Goal: Task Accomplishment & Management: Use online tool/utility

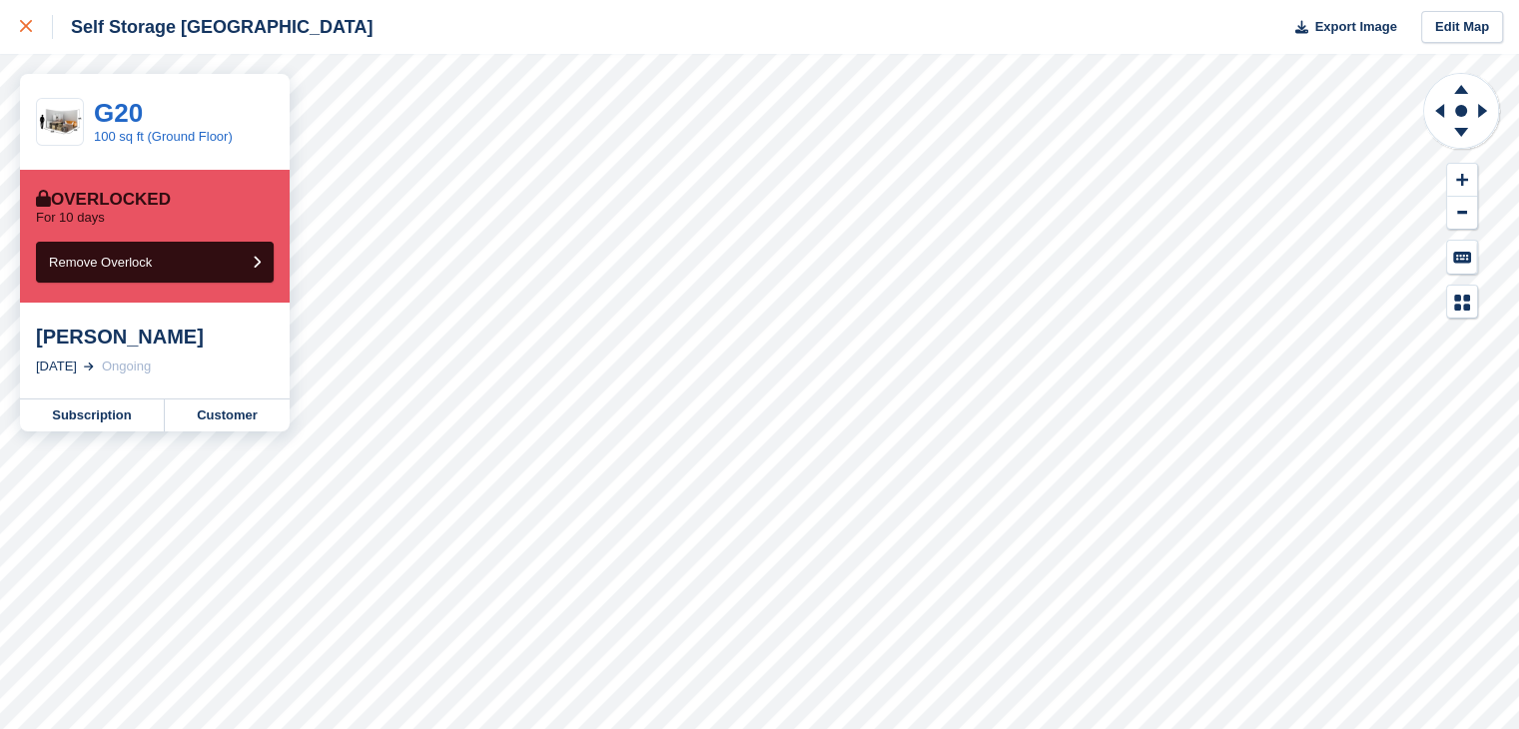
click at [20, 33] on div at bounding box center [36, 27] width 33 height 24
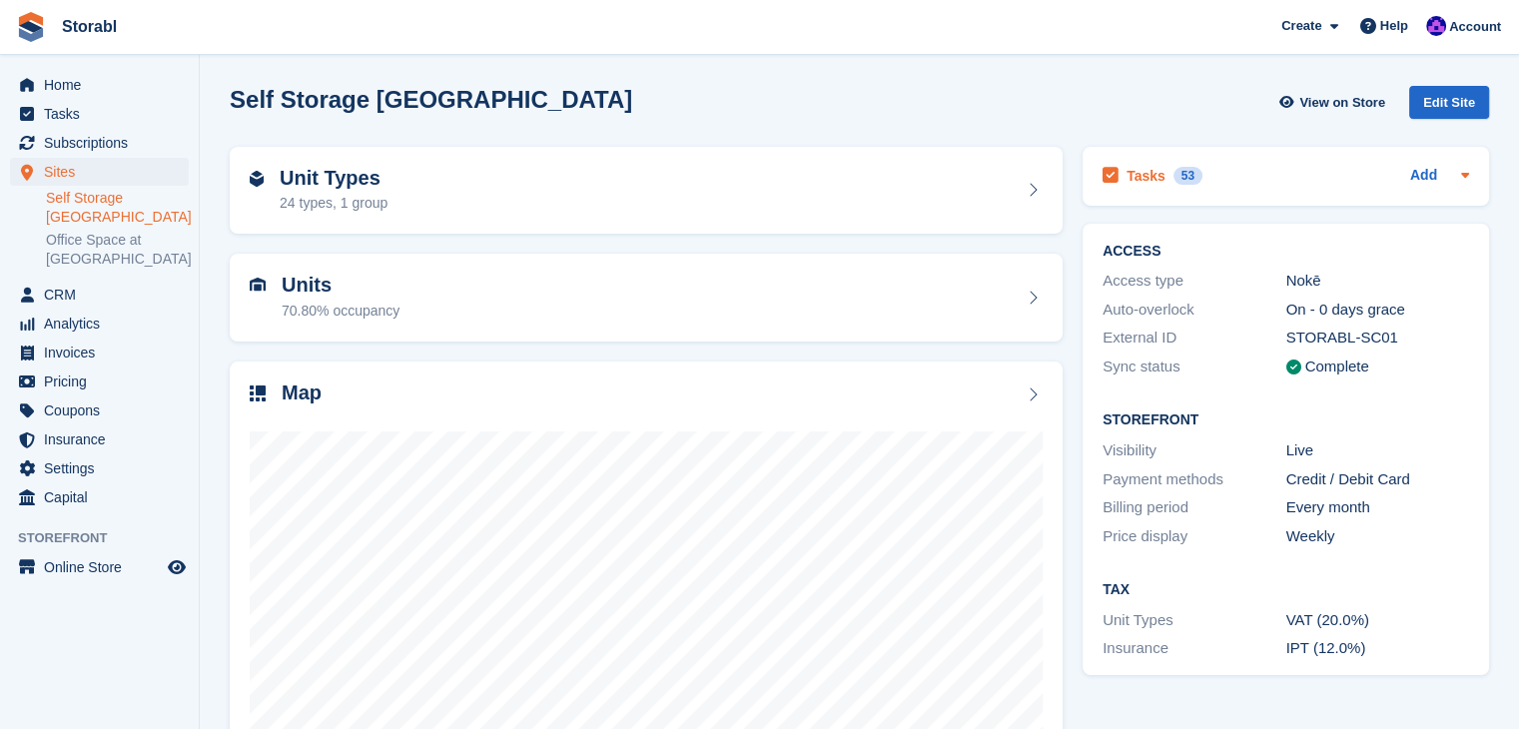
click at [1246, 177] on div "Tasks 53 Add" at bounding box center [1285, 176] width 366 height 27
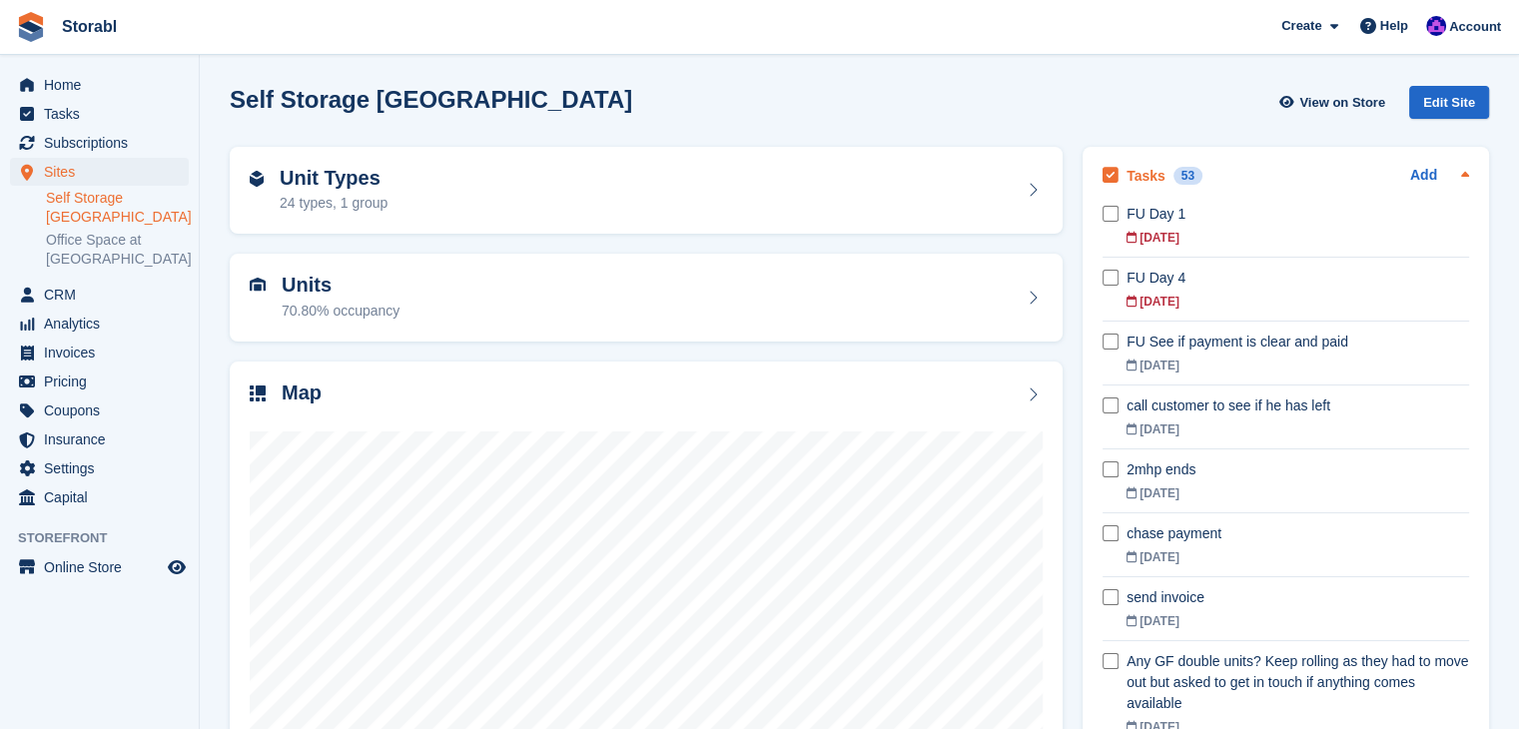
click at [1247, 179] on div "Tasks 53 Add" at bounding box center [1285, 176] width 366 height 27
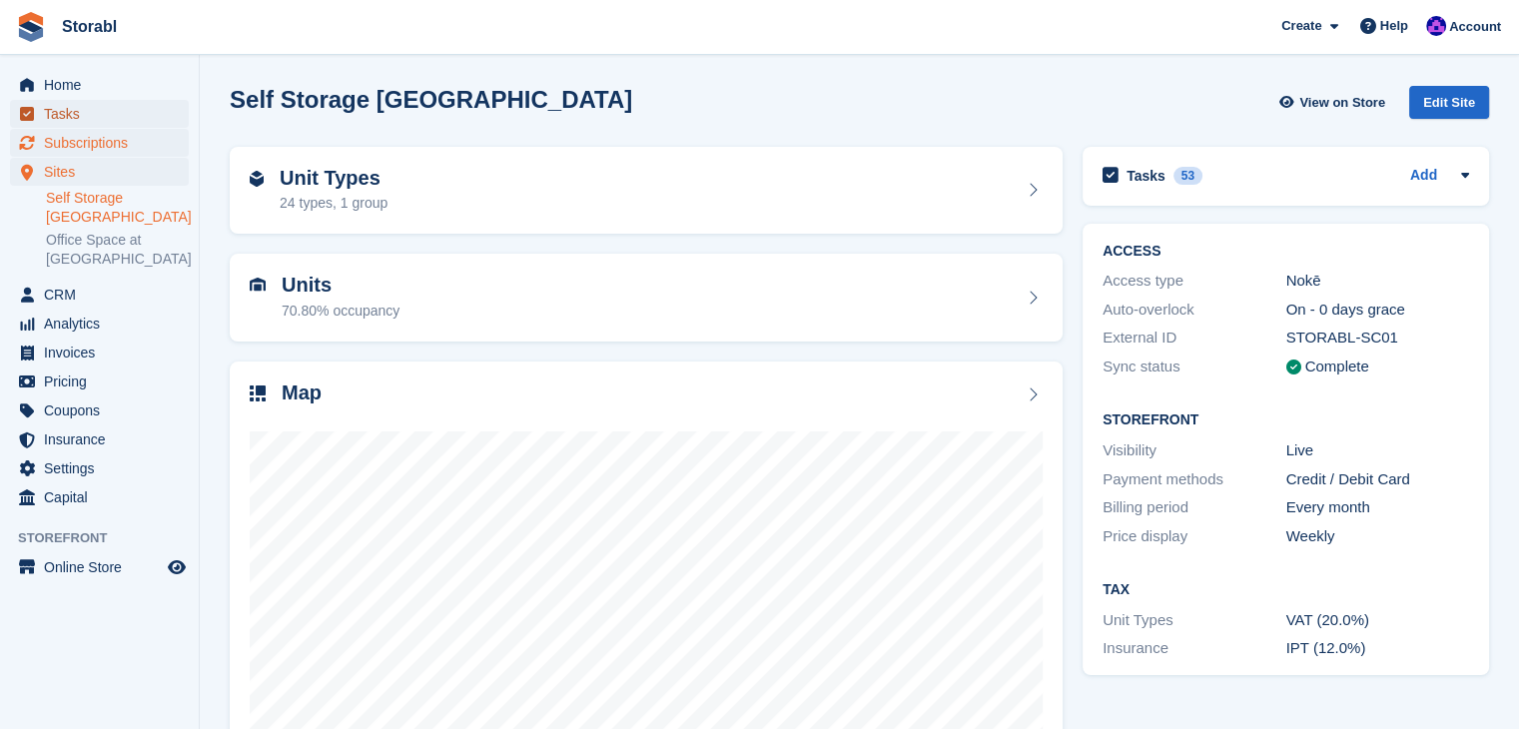
drag, startPoint x: 116, startPoint y: 123, endPoint x: 130, endPoint y: 140, distance: 22.0
click at [116, 123] on span "Tasks" at bounding box center [104, 114] width 120 height 28
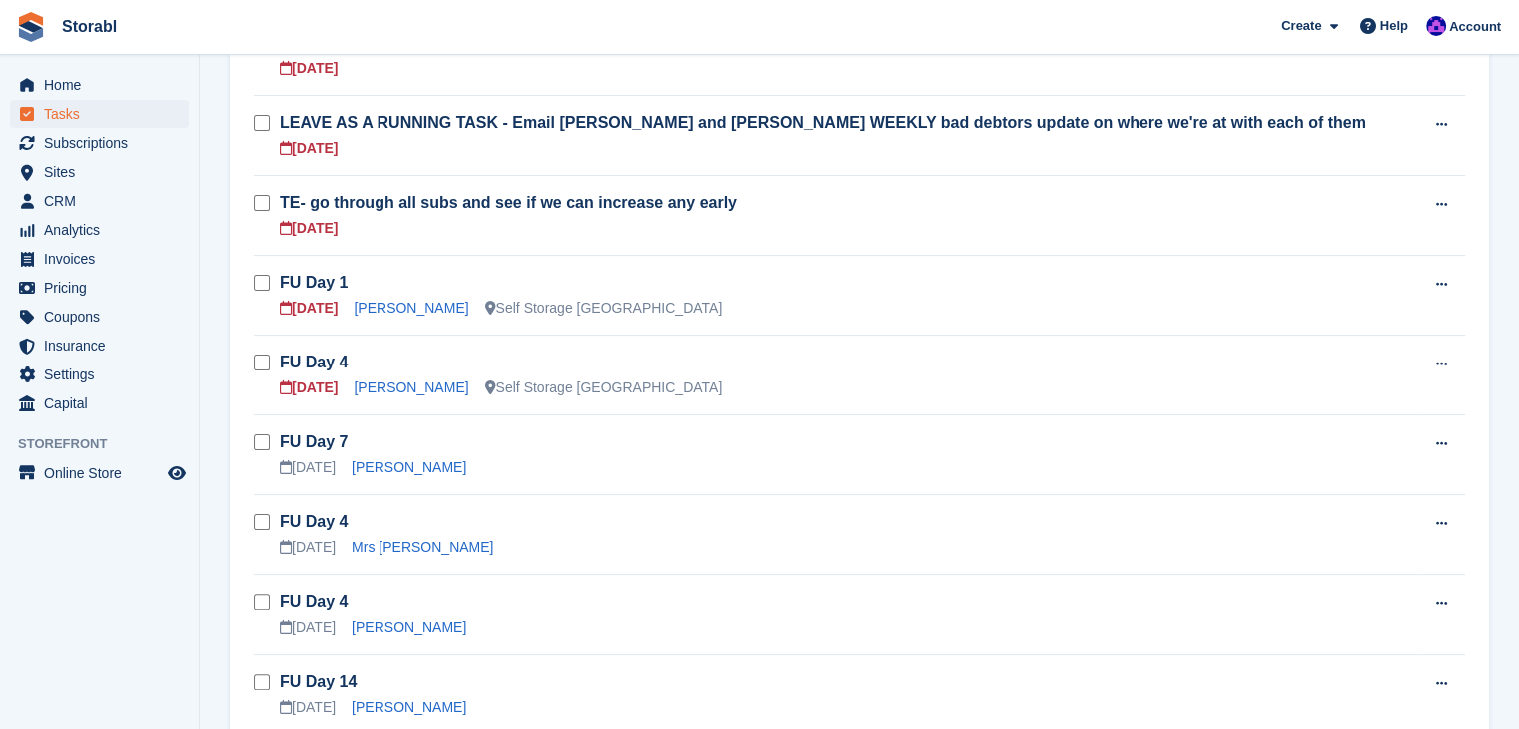
scroll to position [499, 0]
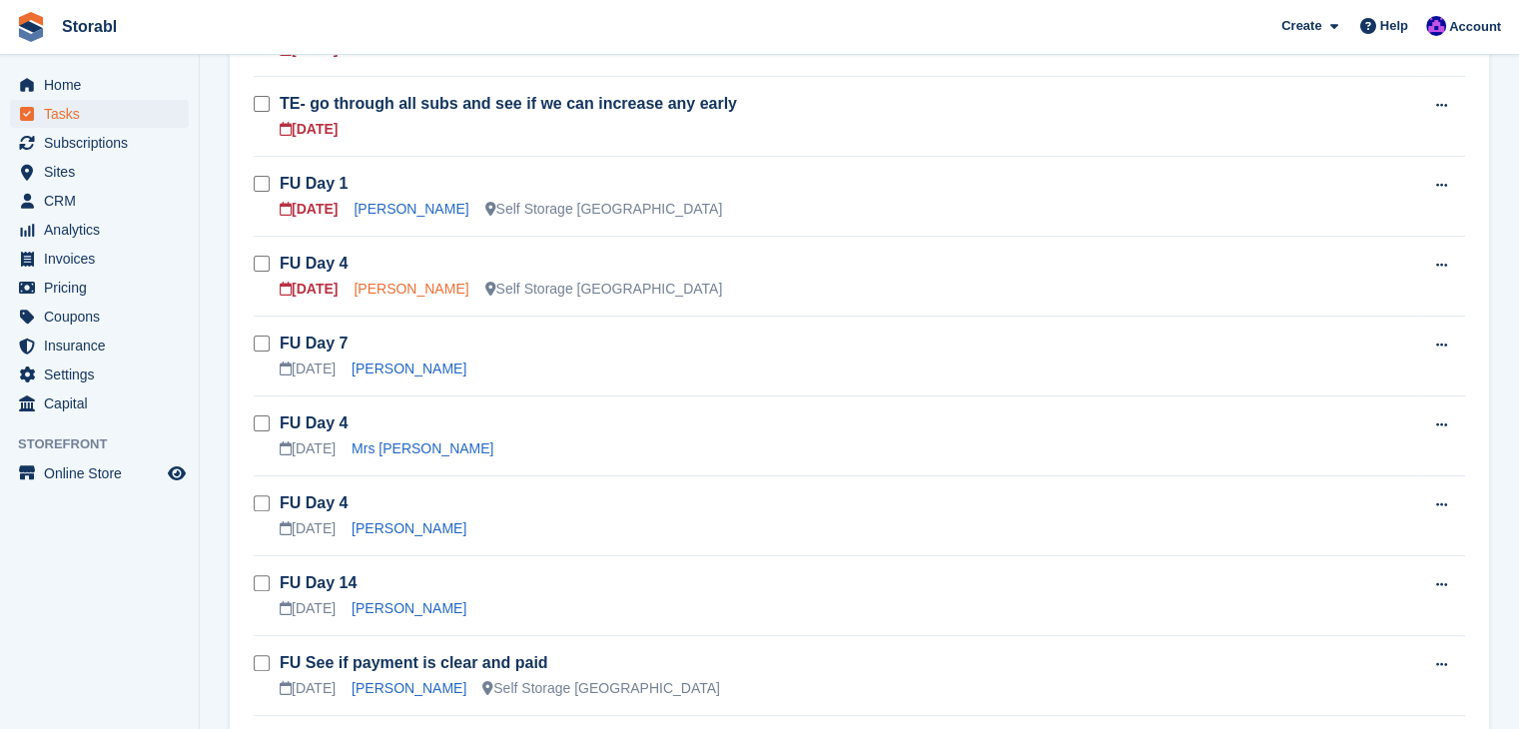
click at [368, 290] on link "[PERSON_NAME]" at bounding box center [410, 289] width 115 height 16
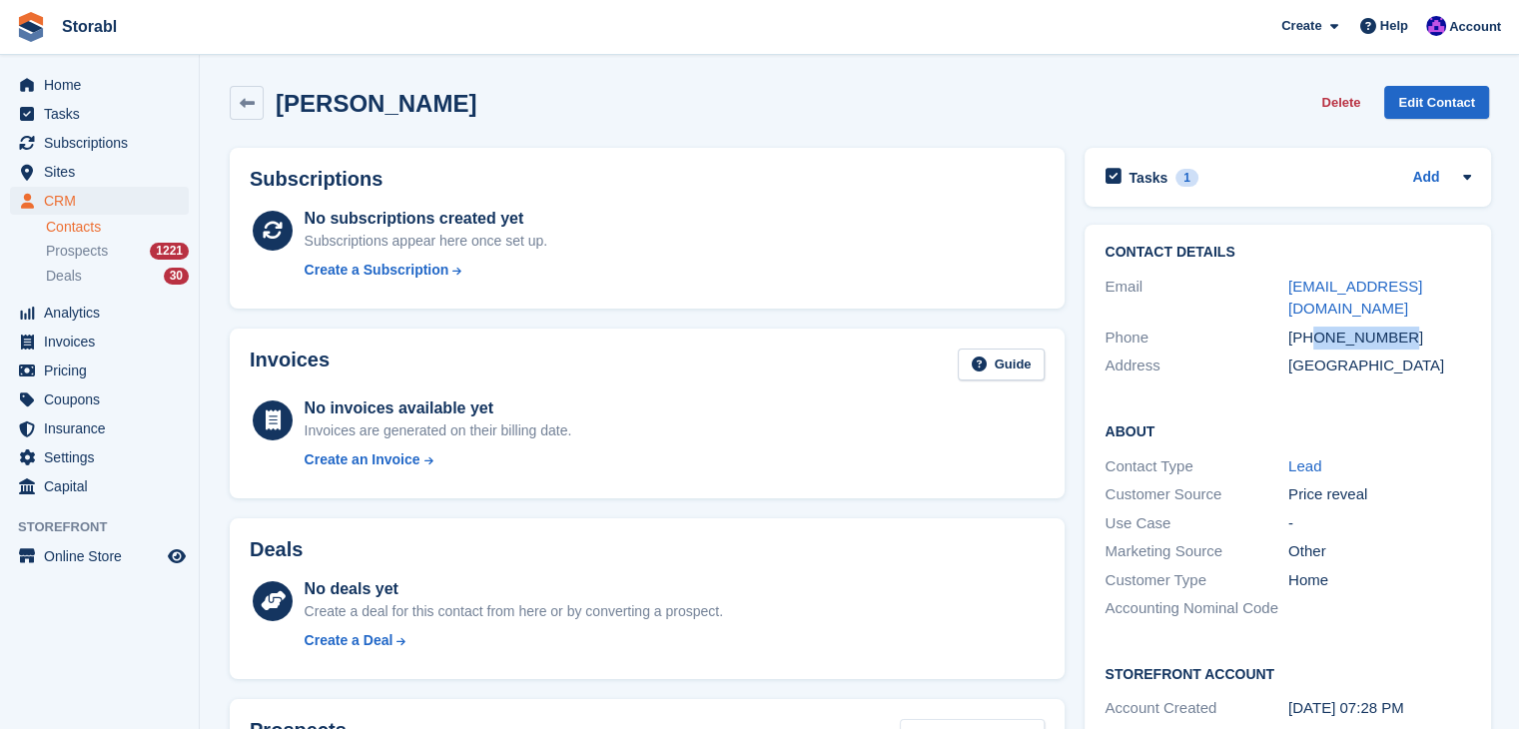
drag, startPoint x: 1378, startPoint y: 317, endPoint x: 1315, endPoint y: 324, distance: 63.3
click at [1315, 326] on div "[PHONE_NUMBER]" at bounding box center [1380, 337] width 184 height 23
copy div "7778180120"
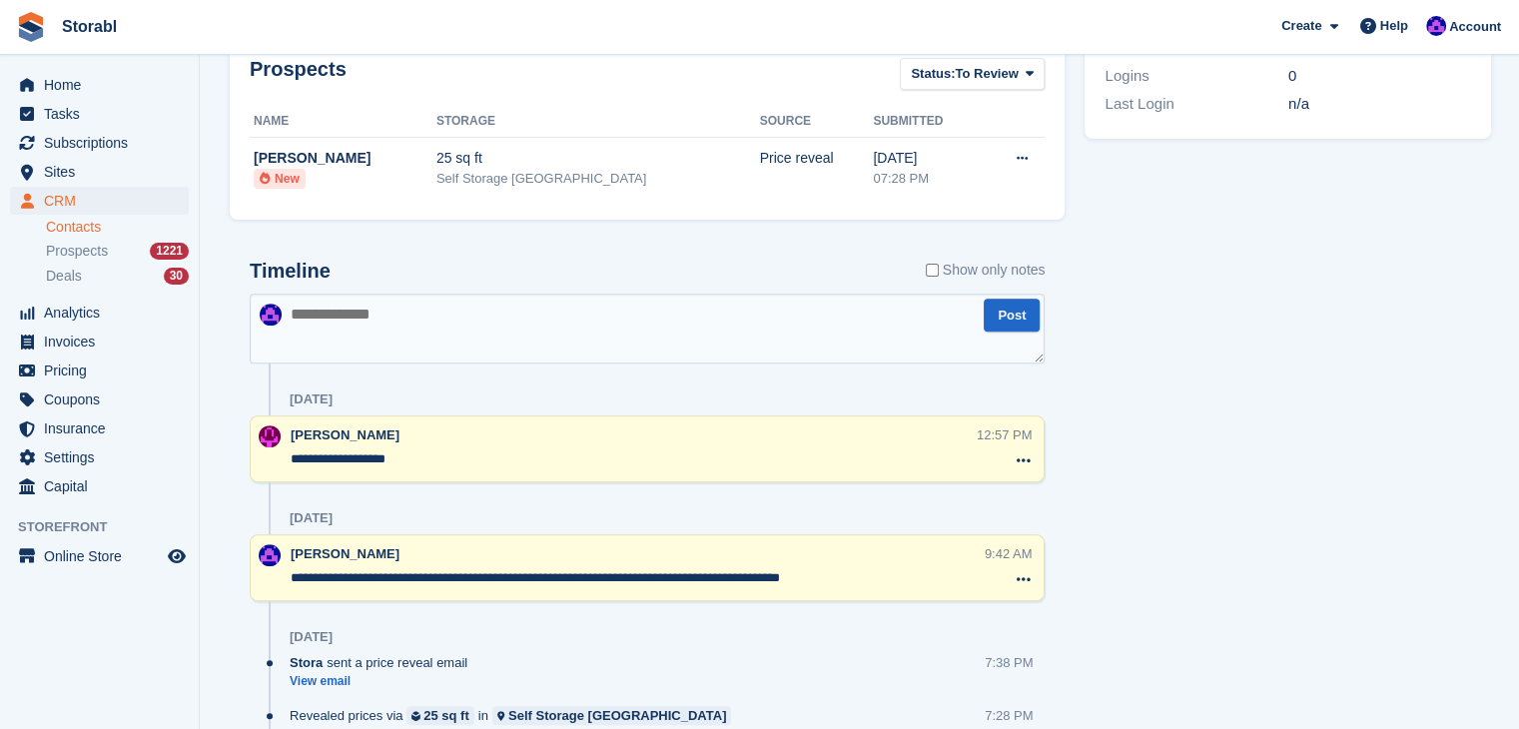
scroll to position [579, 0]
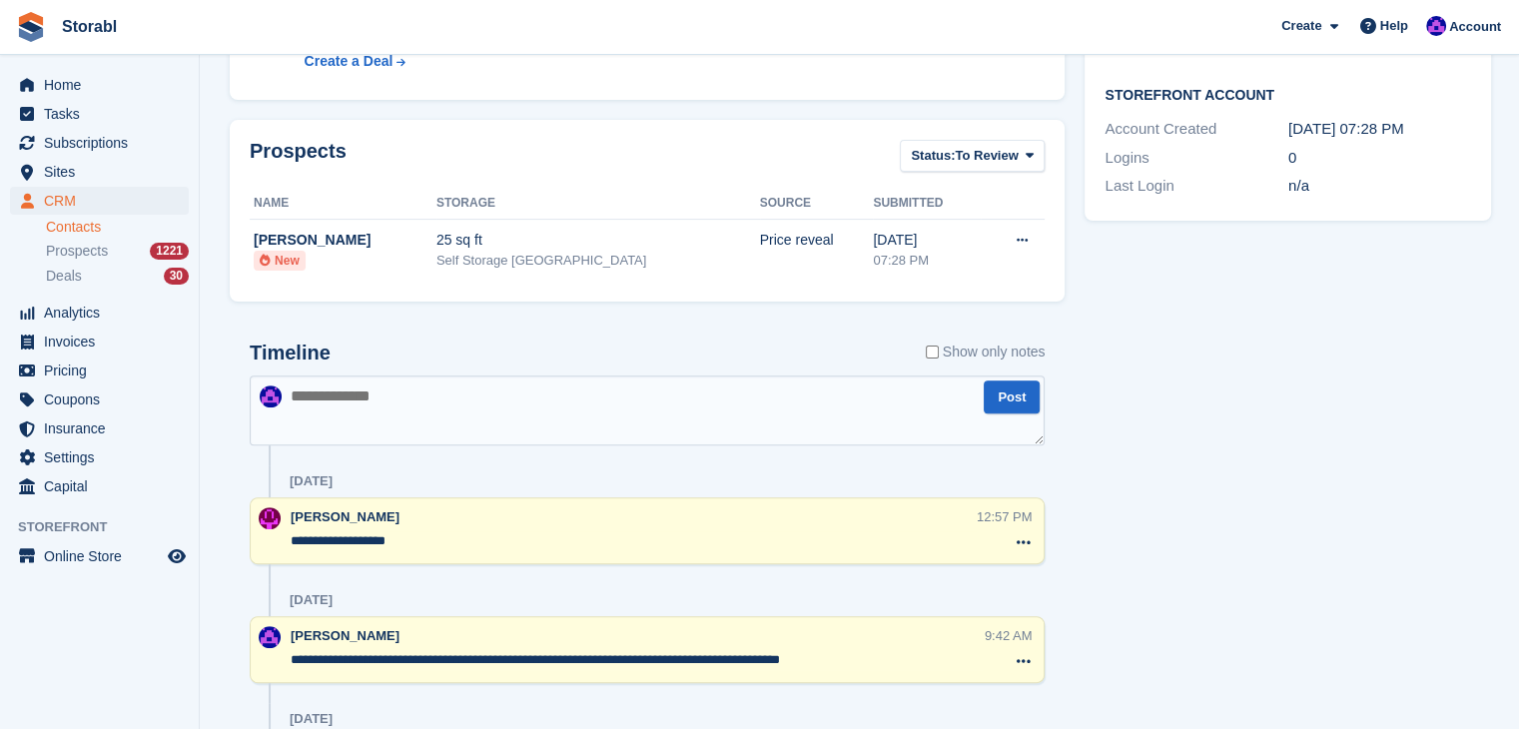
click at [482, 410] on textarea at bounding box center [647, 410] width 795 height 70
type textarea "**********"
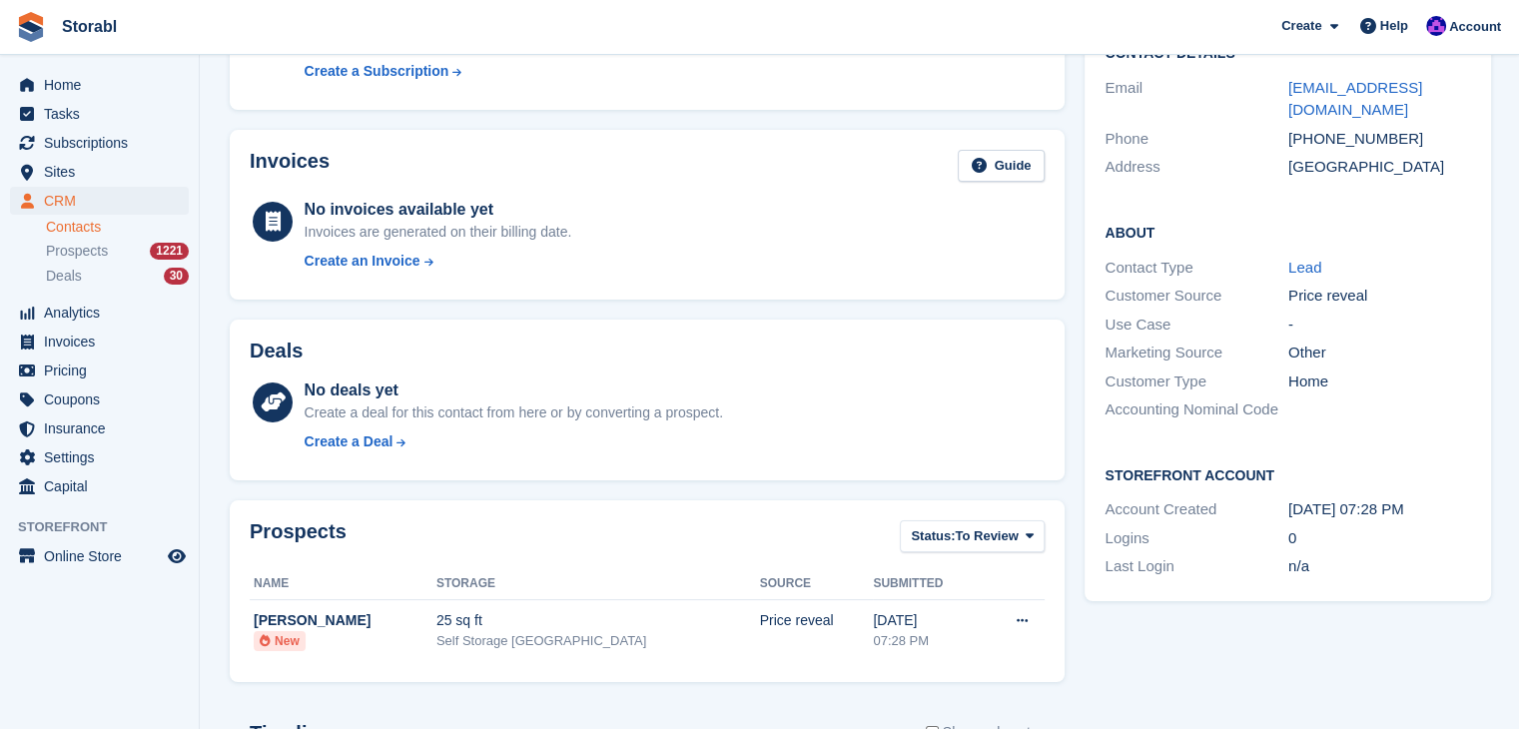
scroll to position [80, 0]
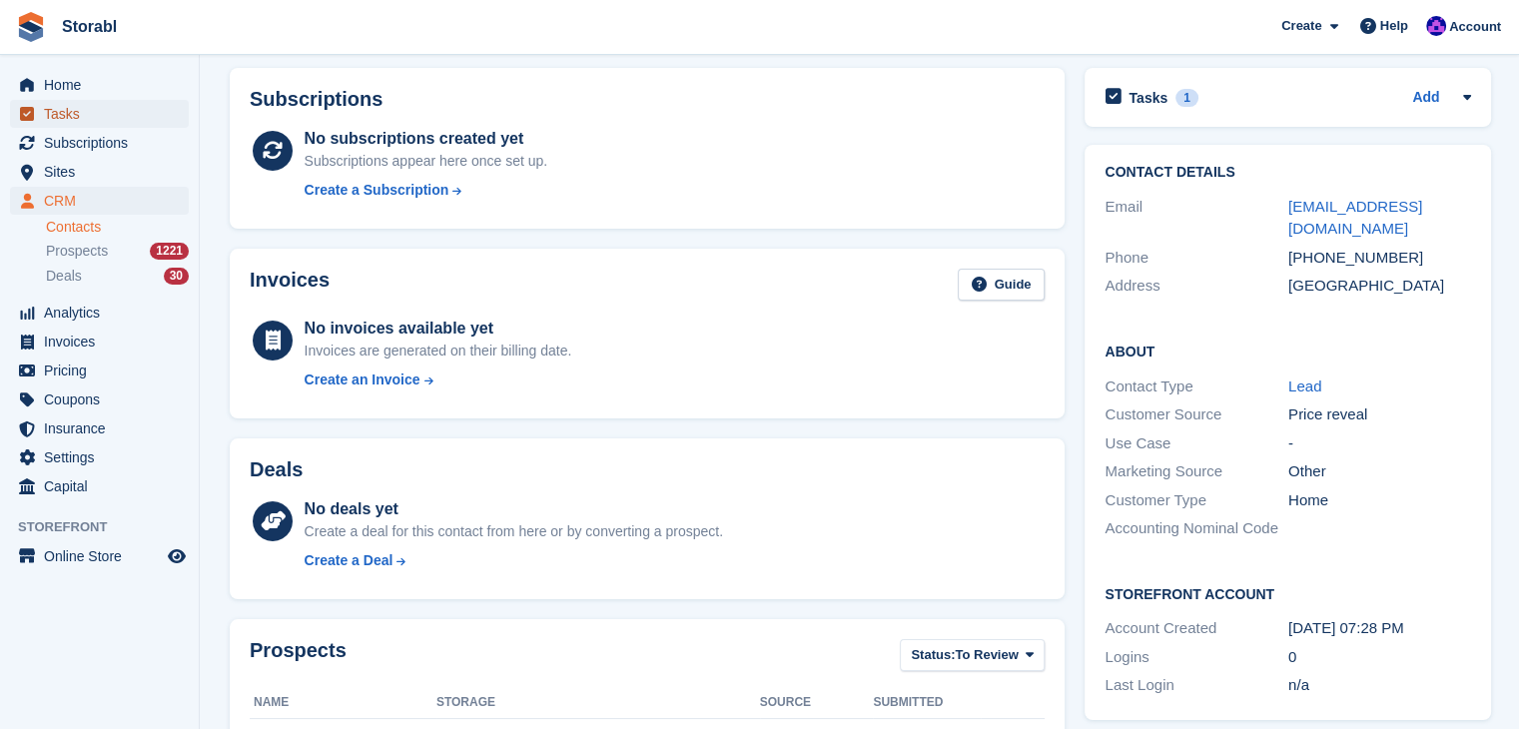
click at [88, 125] on span "Tasks" at bounding box center [104, 114] width 120 height 28
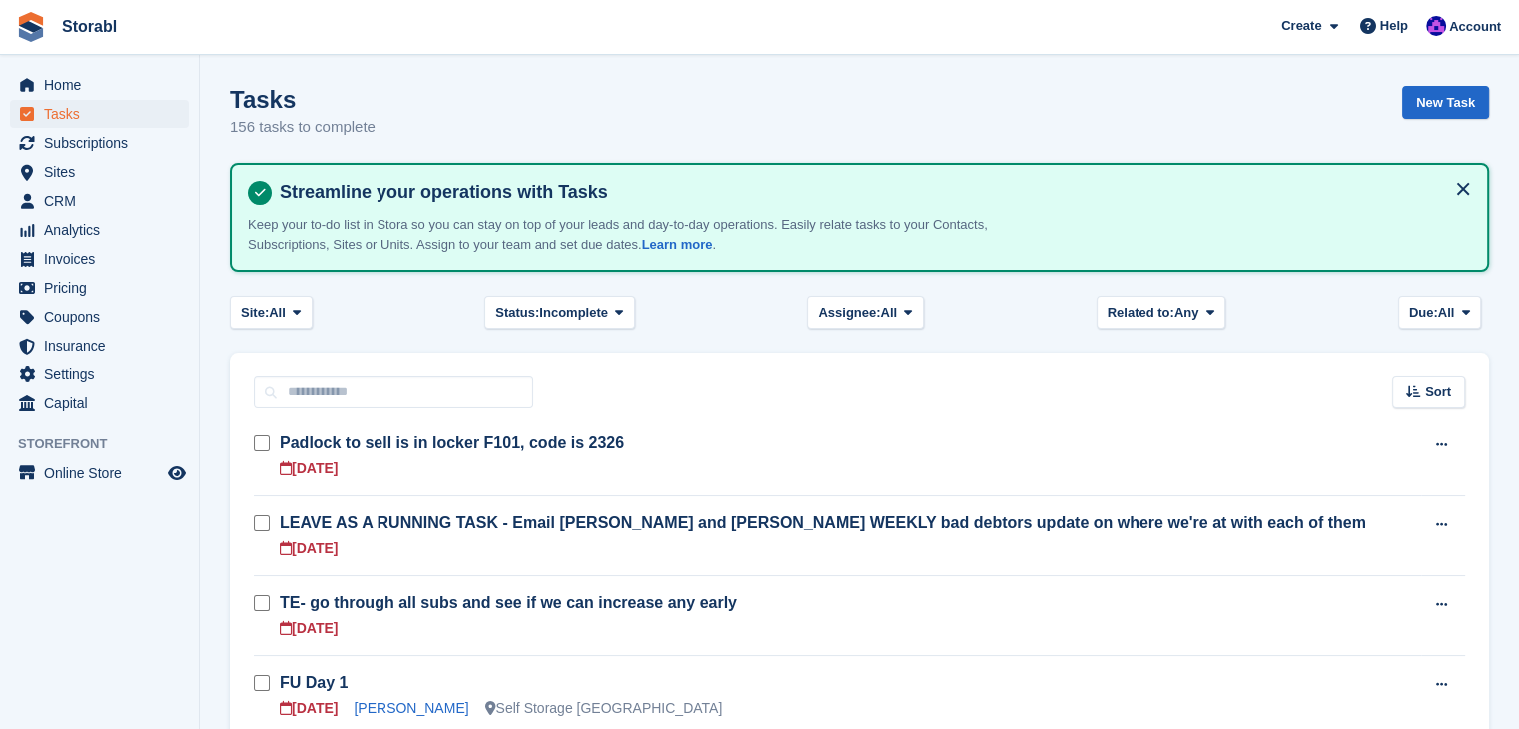
drag, startPoint x: 135, startPoint y: 547, endPoint x: 154, endPoint y: 537, distance: 21.4
click at [159, 539] on aside "Home Tasks Subscriptions Subscriptions Subscriptions Contracts Price increases …" at bounding box center [99, 369] width 199 height 629
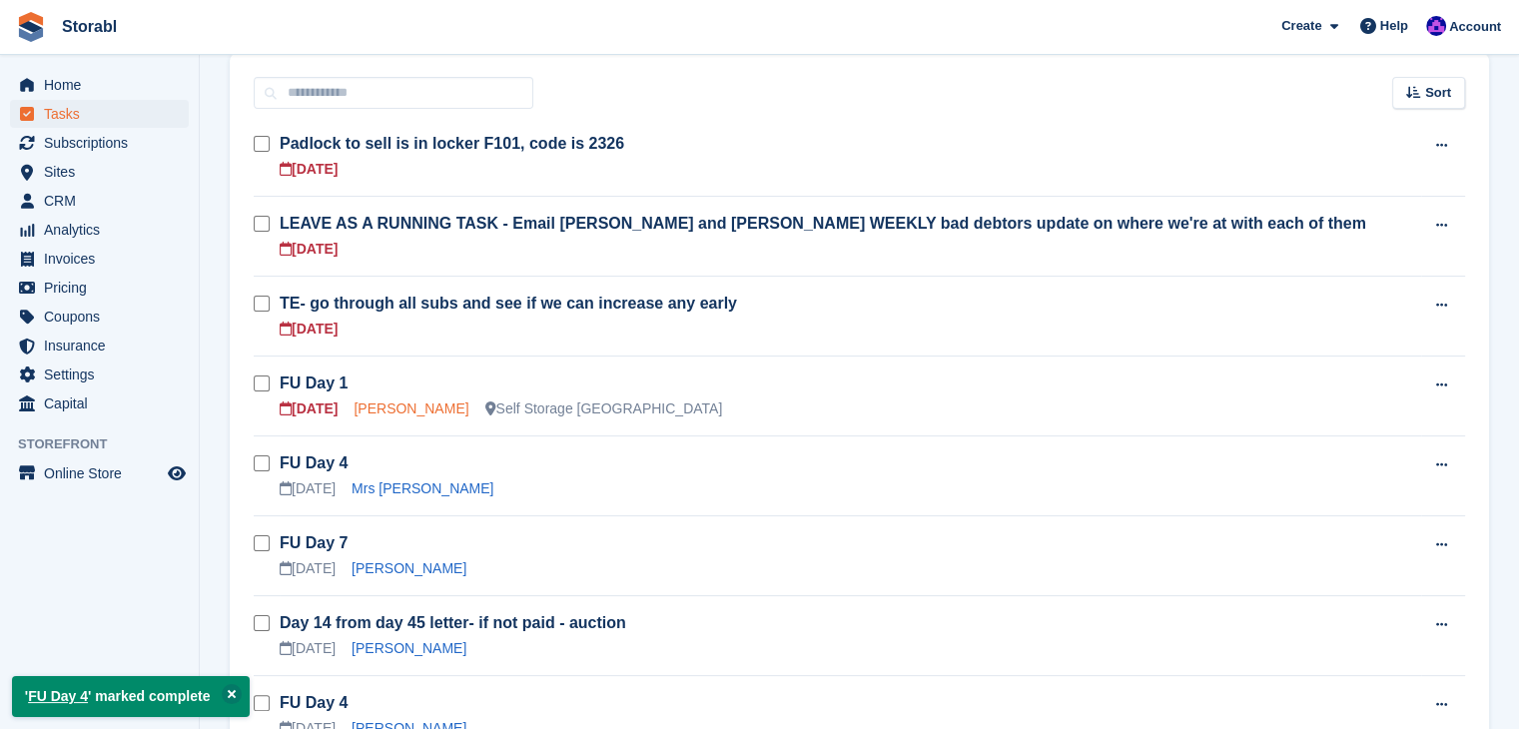
click at [375, 398] on div "[PERSON_NAME]" at bounding box center [410, 408] width 115 height 21
click at [400, 403] on link "[PERSON_NAME]" at bounding box center [410, 408] width 115 height 16
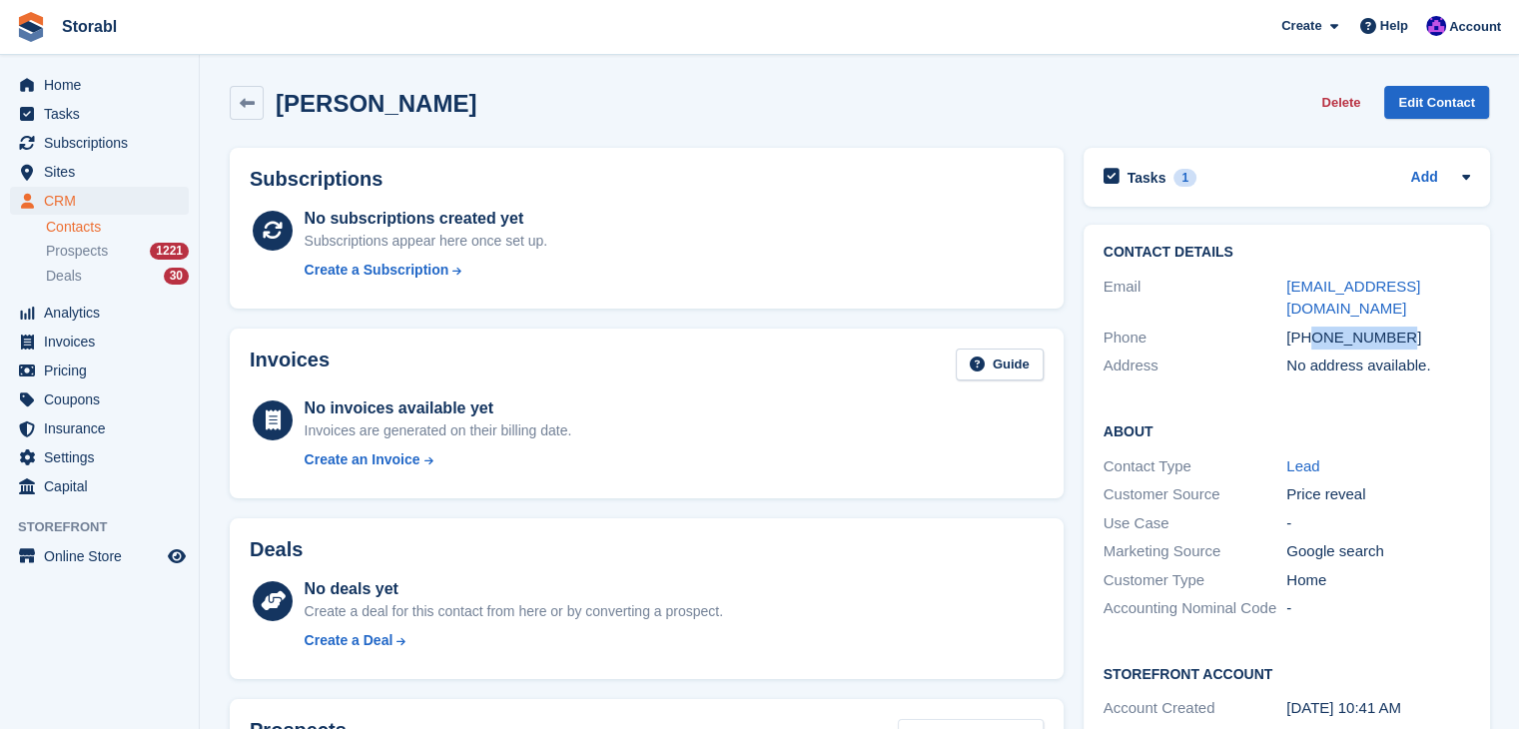
drag, startPoint x: 1421, startPoint y: 322, endPoint x: 1314, endPoint y: 324, distance: 106.8
click at [1314, 326] on div "[PHONE_NUMBER]" at bounding box center [1378, 337] width 184 height 23
copy div "7927904424"
click at [555, 319] on div "Invoices Guide No invoices available yet Invoices are generated on their billin…" at bounding box center [647, 413] width 854 height 191
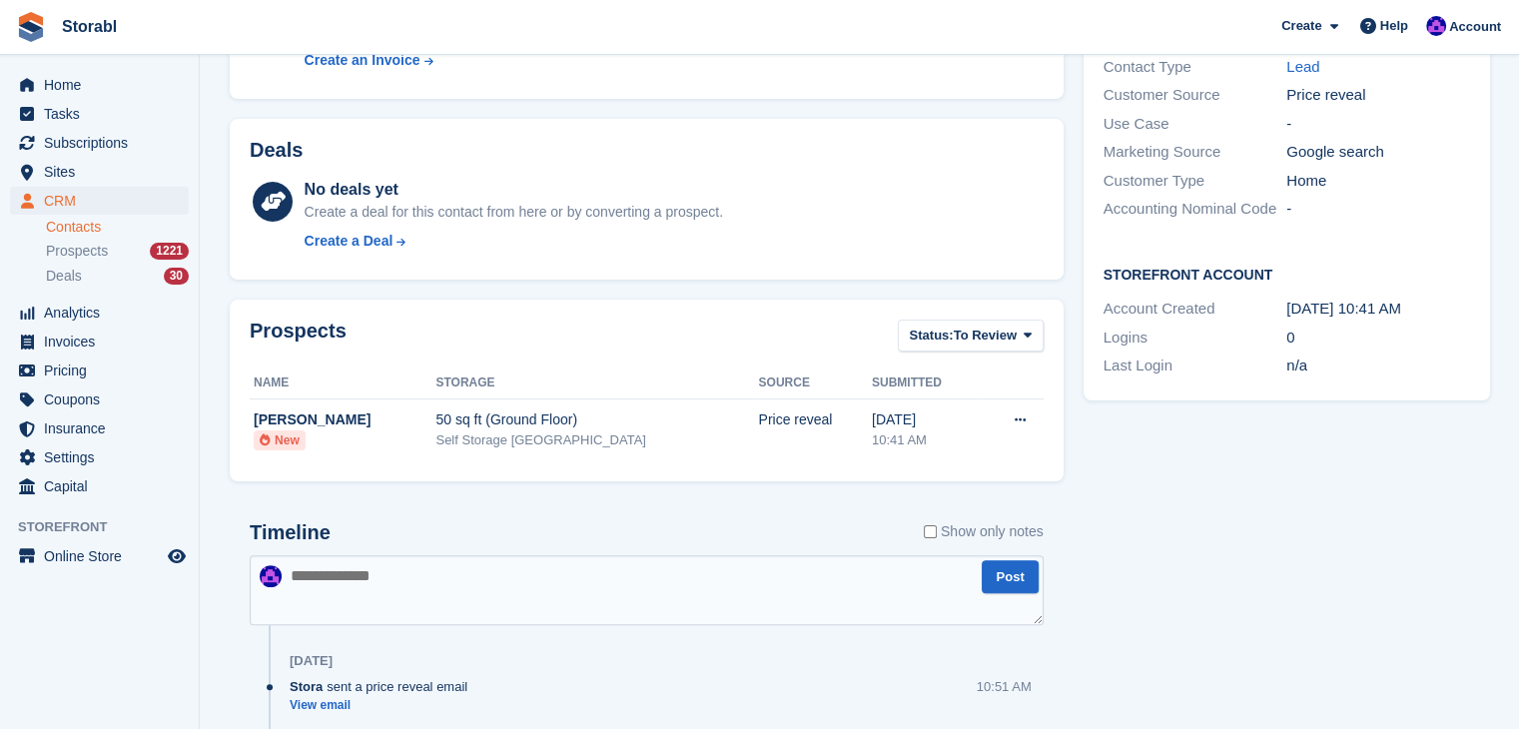
scroll to position [599, 0]
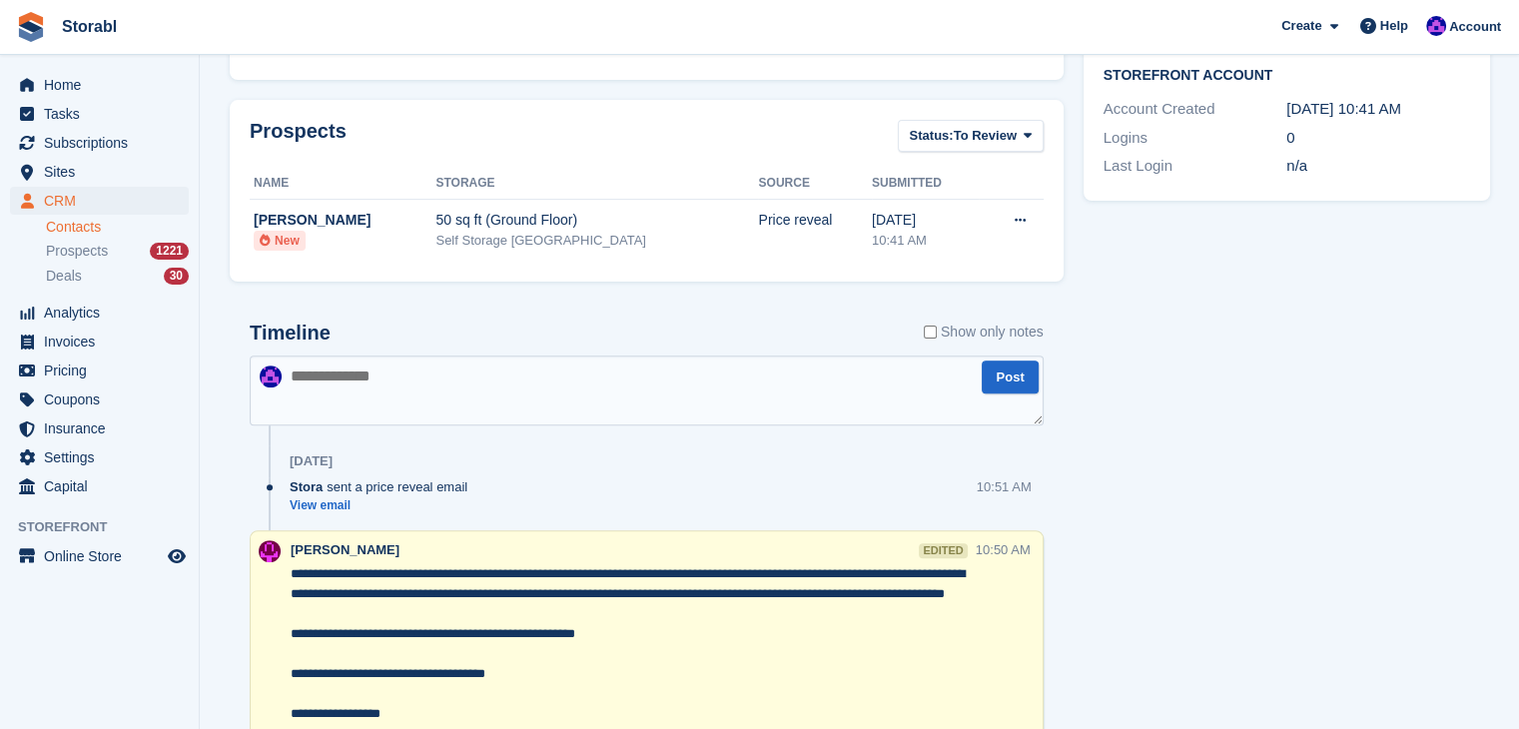
click at [540, 384] on textarea at bounding box center [647, 390] width 794 height 70
type textarea "**********"
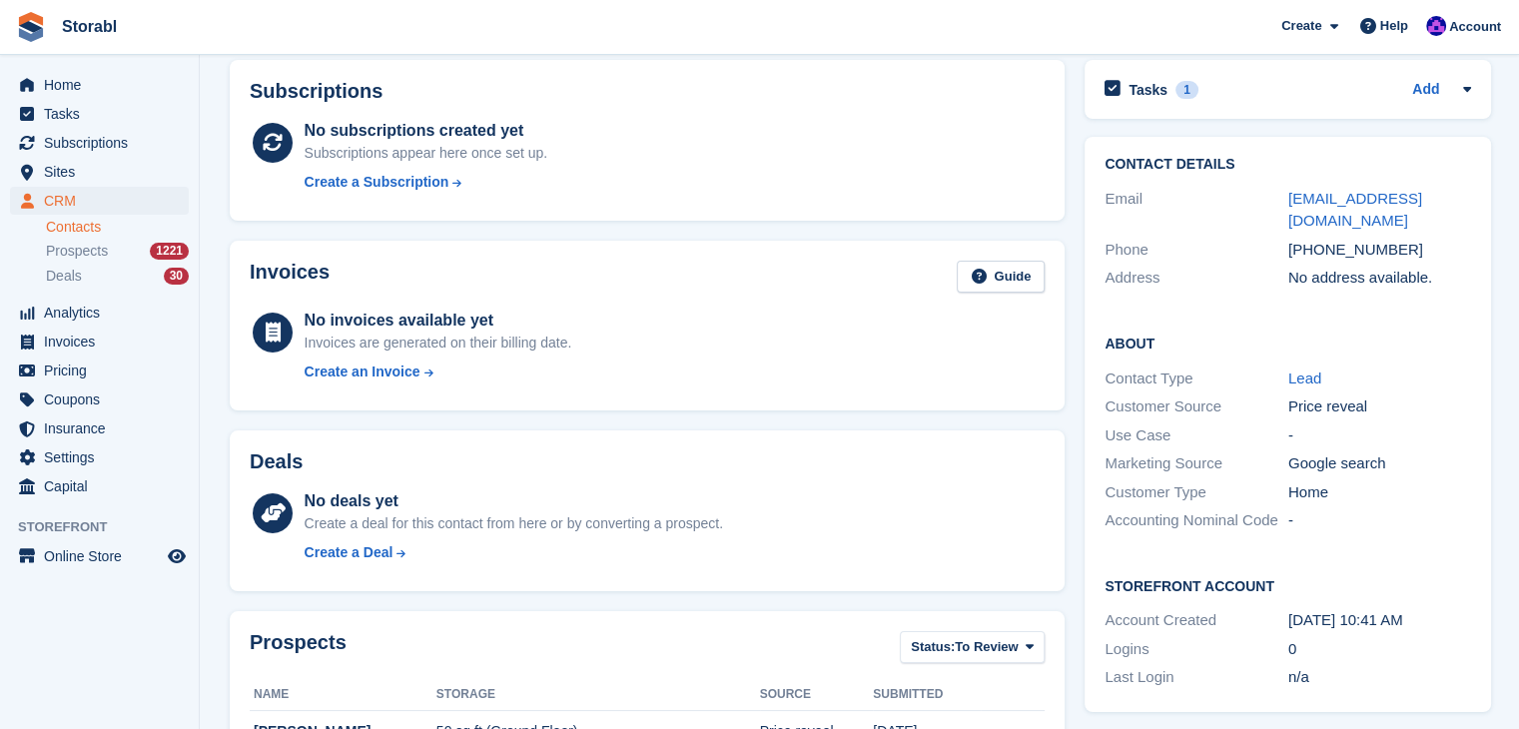
scroll to position [0, 0]
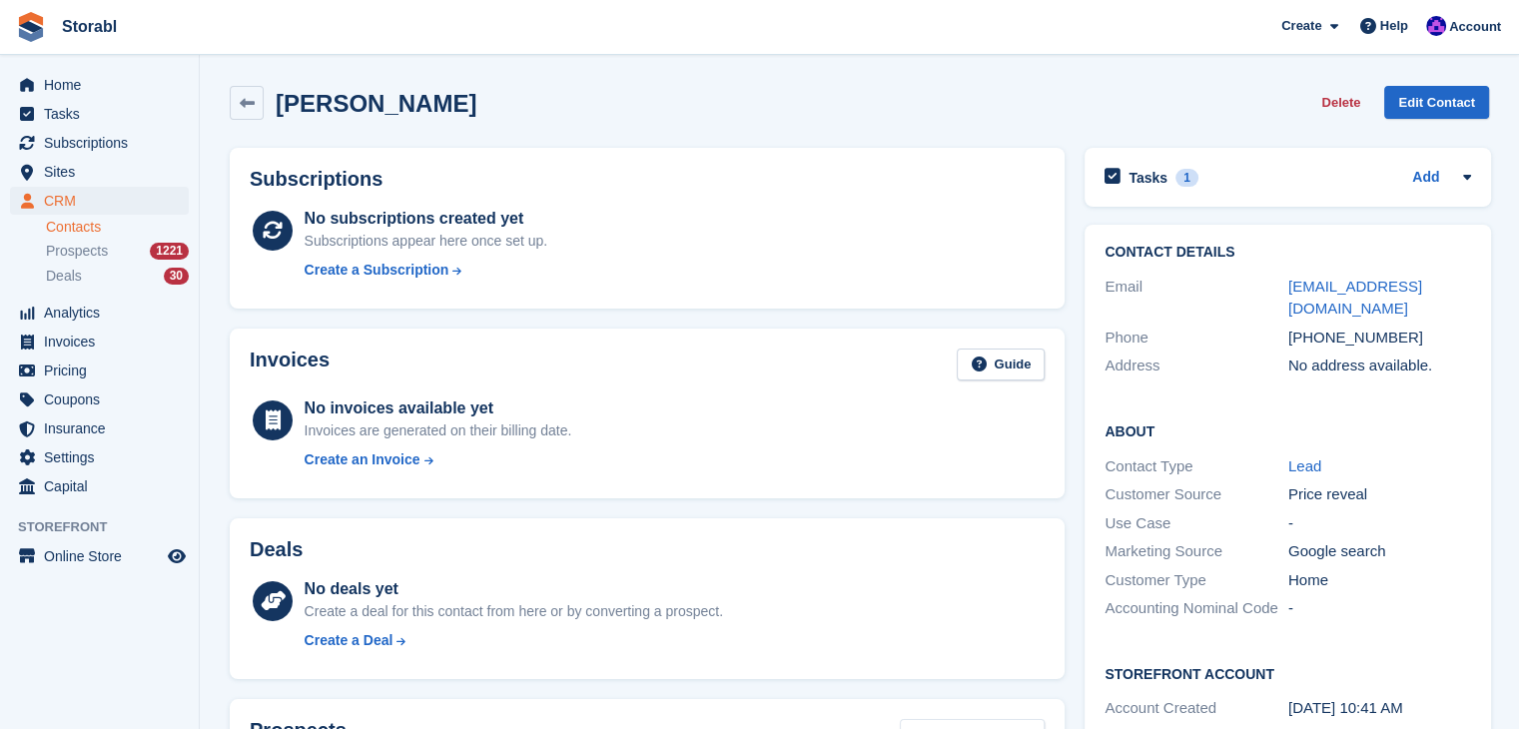
click at [1272, 161] on div "Tasks 1 Add FU Day 1 [DATE]" at bounding box center [1287, 177] width 406 height 59
click at [1261, 169] on div "Tasks 1 Add" at bounding box center [1287, 177] width 366 height 27
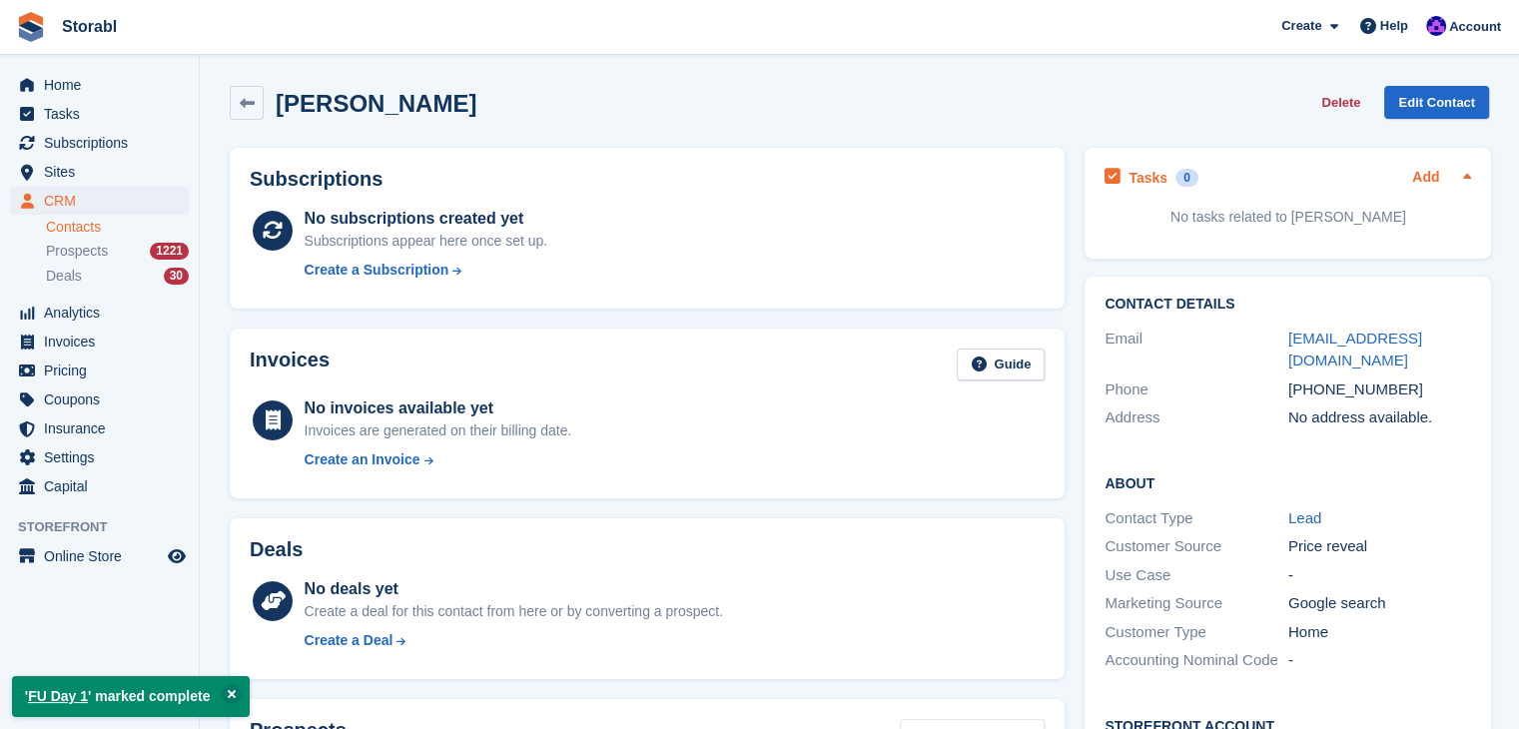
click at [1433, 168] on link "Add" at bounding box center [1425, 178] width 27 height 23
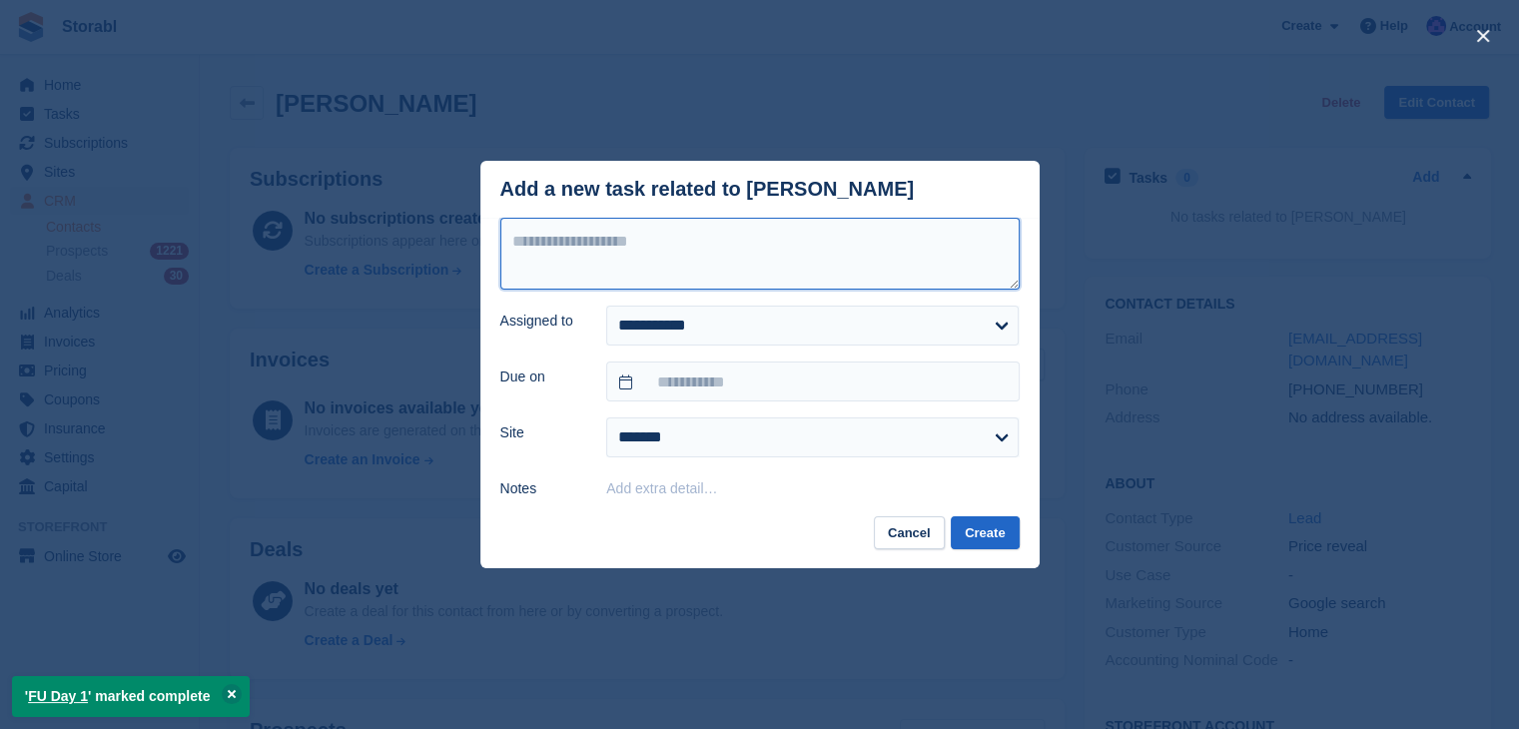
click at [644, 281] on textarea at bounding box center [759, 254] width 519 height 72
type textarea "********"
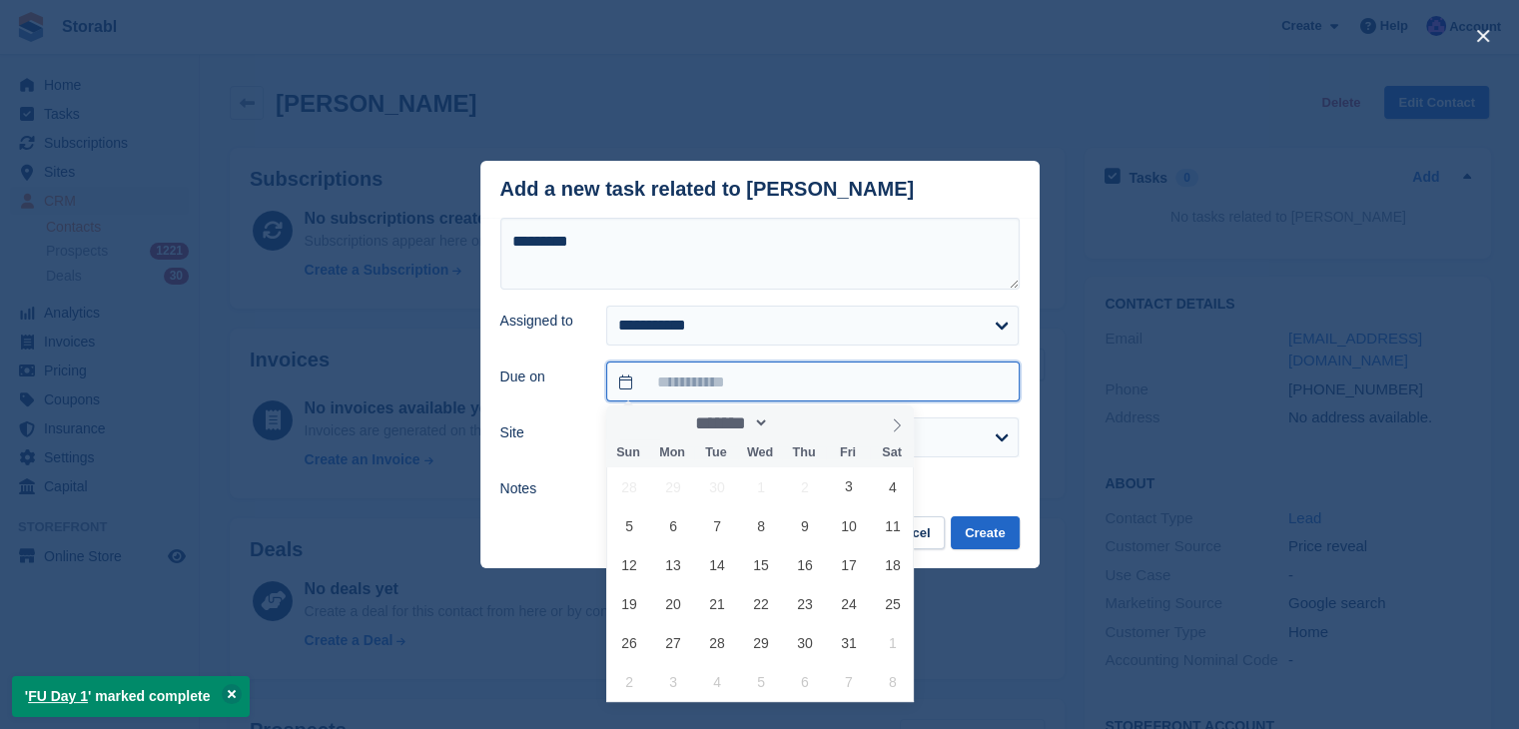
click at [674, 376] on input "text" at bounding box center [812, 381] width 412 height 40
click at [703, 522] on span "7" at bounding box center [716, 525] width 39 height 39
type input "**********"
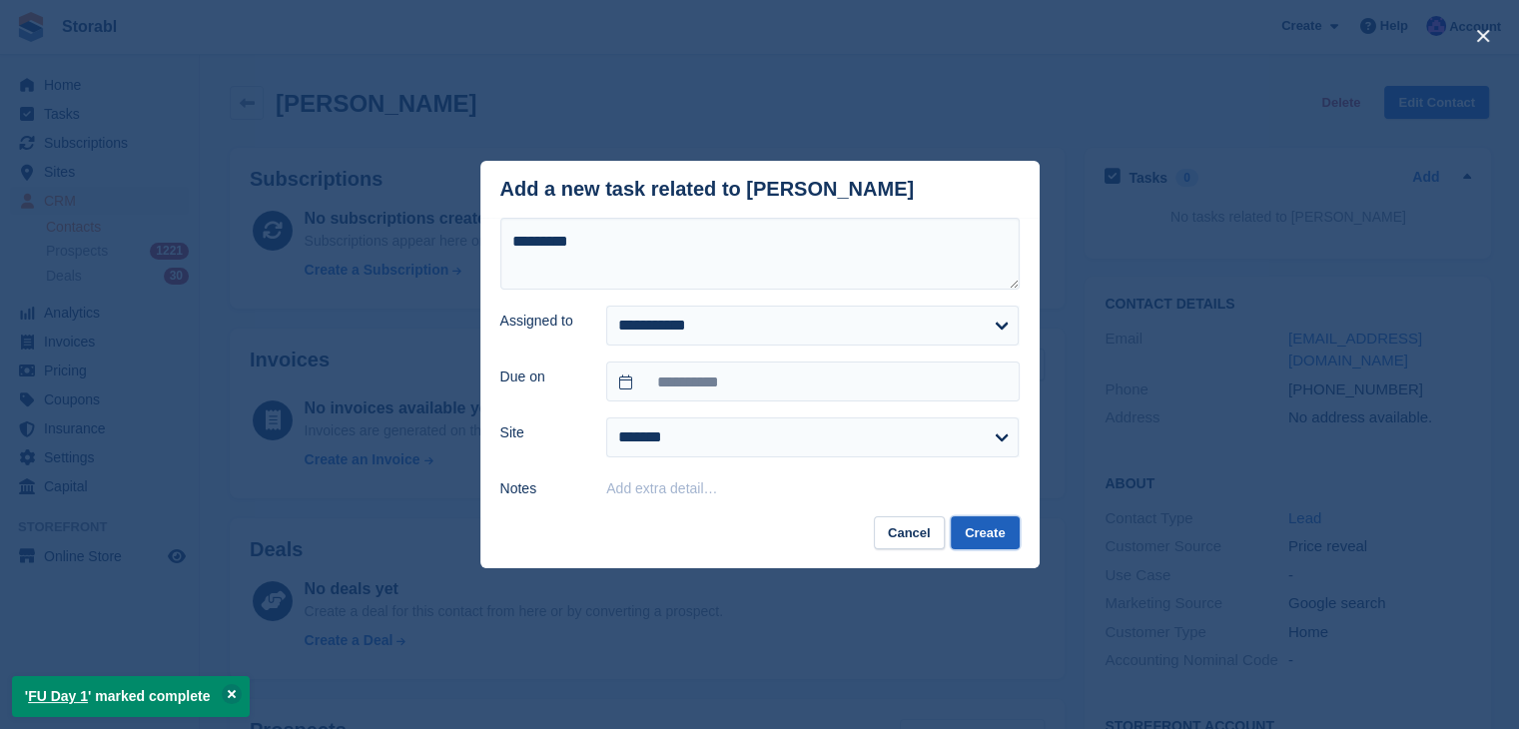
click at [974, 537] on button "Create" at bounding box center [984, 532] width 68 height 33
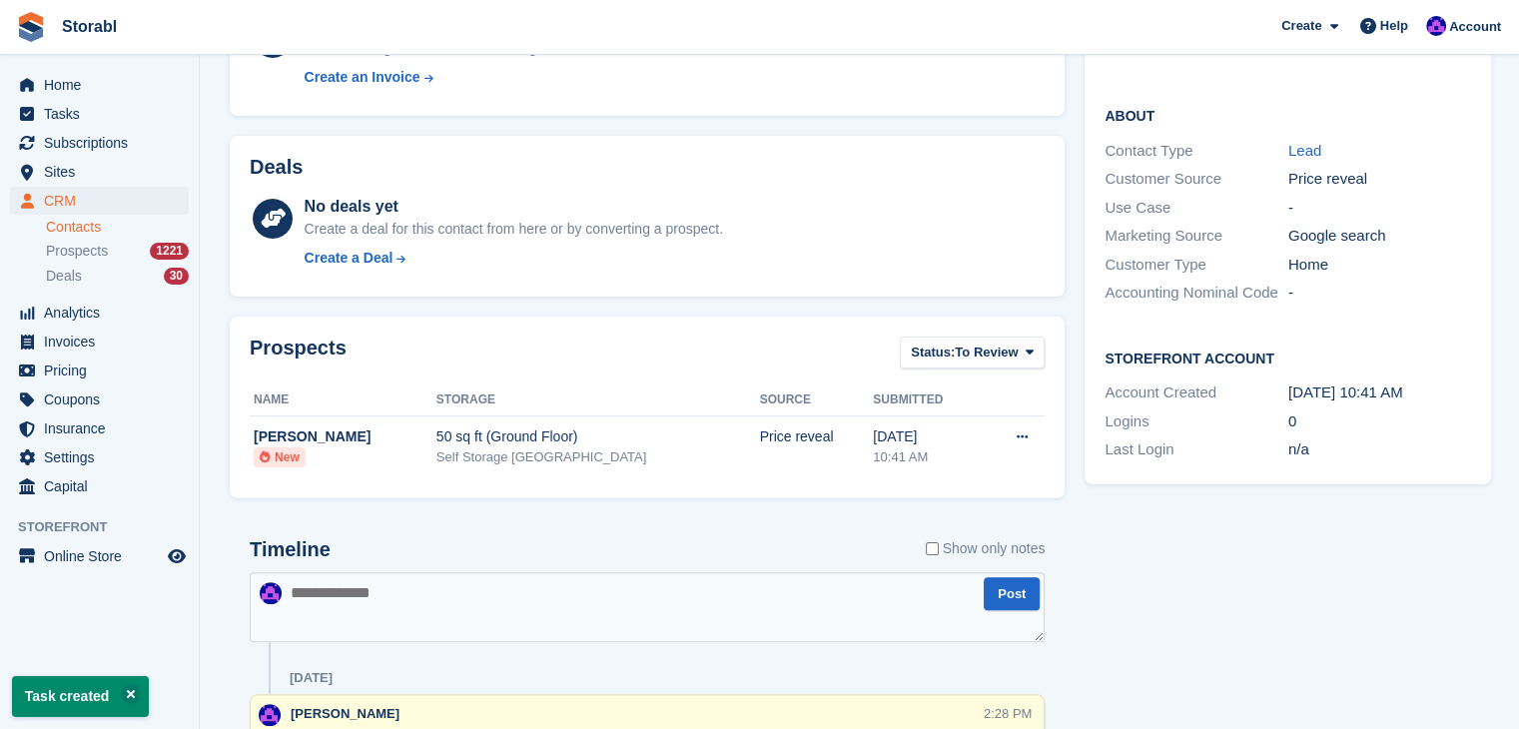
scroll to position [399, 0]
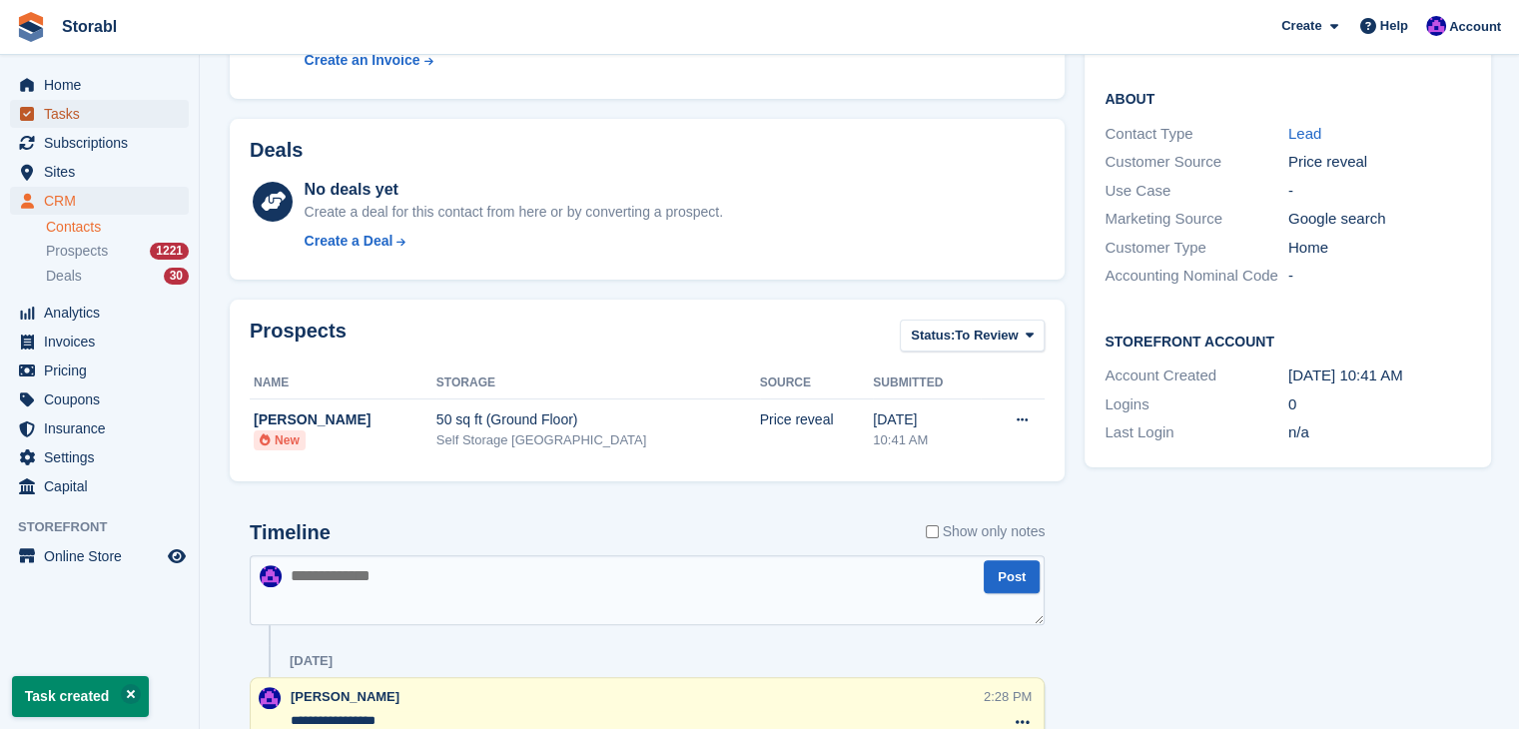
click at [120, 112] on span "Tasks" at bounding box center [104, 114] width 120 height 28
